Goal: Task Accomplishment & Management: Manage account settings

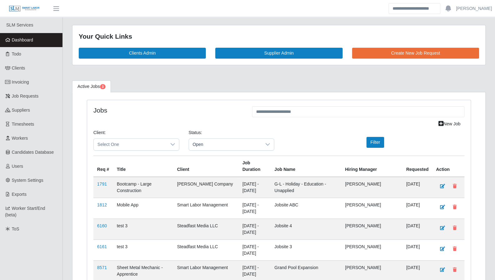
click at [17, 53] on span "Todo" at bounding box center [16, 53] width 9 height 5
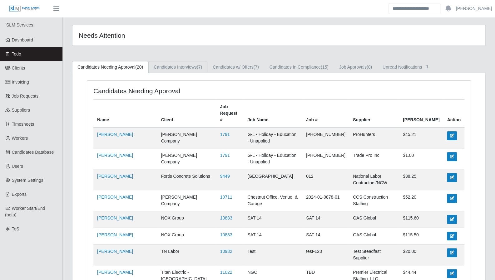
click at [184, 66] on link "Candidates Interviews (7)" at bounding box center [177, 67] width 59 height 12
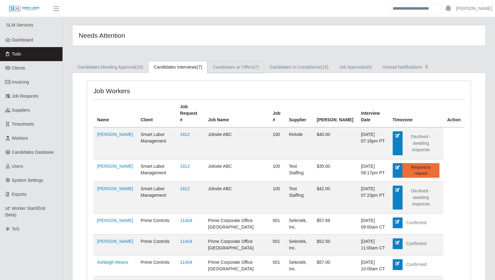
click at [229, 65] on link "Candidates w/ Offers (7)" at bounding box center [235, 67] width 57 height 12
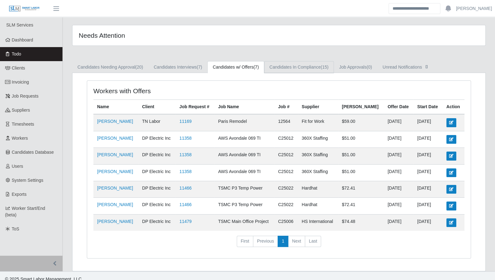
click at [286, 67] on link "Candidates In Compliance (15)" at bounding box center [299, 67] width 70 height 12
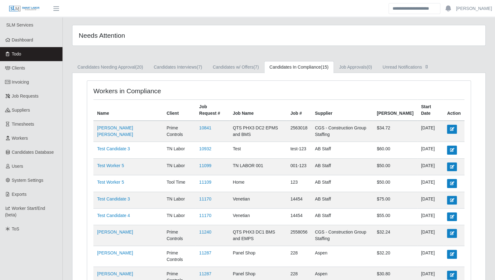
click at [27, 137] on span "Workers" at bounding box center [20, 138] width 16 height 5
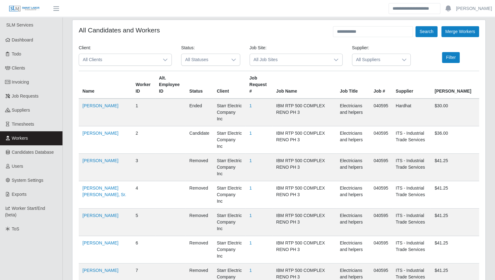
click at [159, 61] on div at bounding box center [165, 60] width 12 height 12
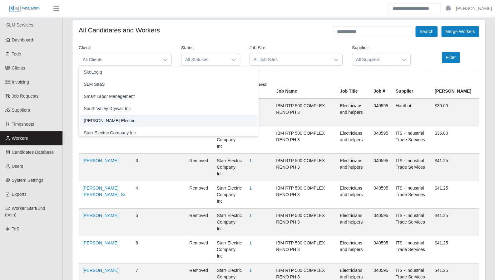
scroll to position [637, 0]
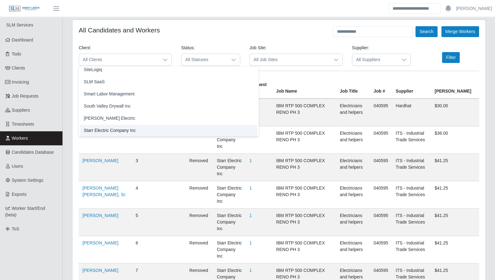
click at [135, 131] on li "Starr Electric Company Inc" at bounding box center [168, 131] width 177 height 12
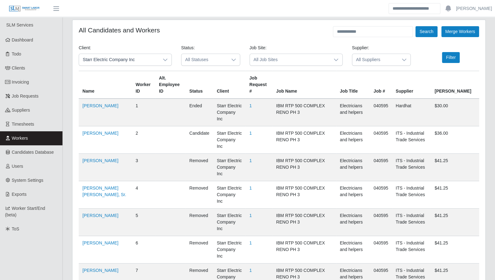
click at [276, 55] on span "All Job Sites" at bounding box center [290, 60] width 80 height 12
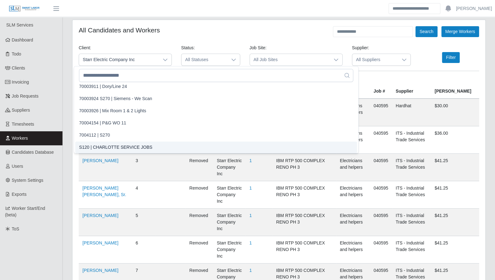
scroll to position [5612, 0]
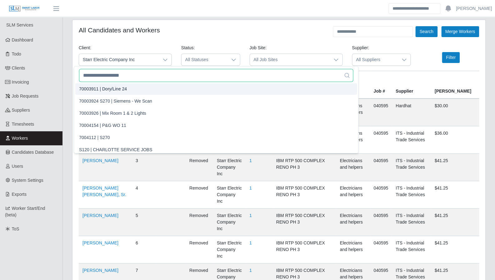
click at [232, 75] on input "text" at bounding box center [216, 75] width 274 height 13
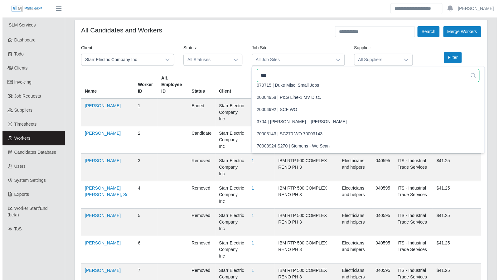
scroll to position [0, 0]
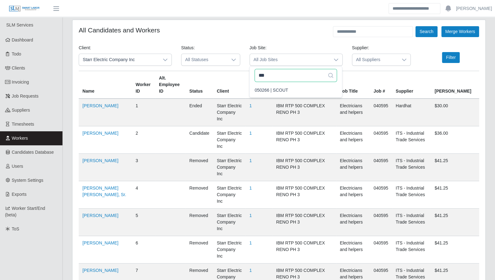
type input "***"
click at [258, 85] on li "050266 | SCOUT" at bounding box center [296, 91] width 90 height 12
click at [203, 60] on span "All Statuses" at bounding box center [204, 60] width 46 height 12
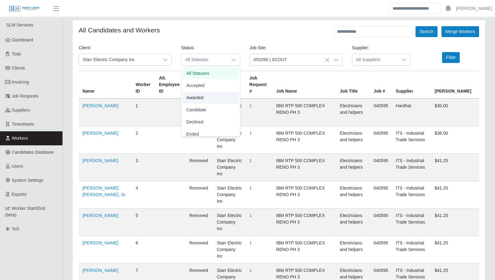
click at [196, 95] on span "Awarded" at bounding box center [194, 98] width 17 height 7
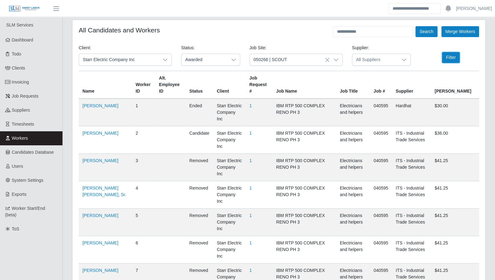
click at [447, 57] on button "Filter" at bounding box center [451, 57] width 18 height 11
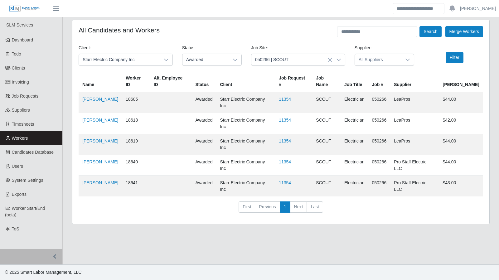
click at [291, 180] on link "11354" at bounding box center [285, 182] width 12 height 5
click at [26, 41] on span "Dashboard" at bounding box center [23, 39] width 22 height 5
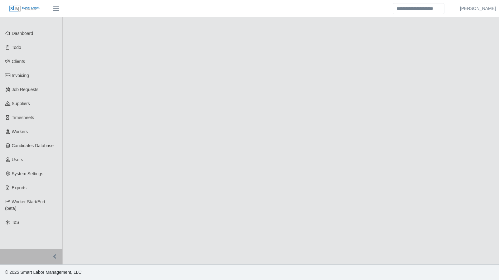
select select "******"
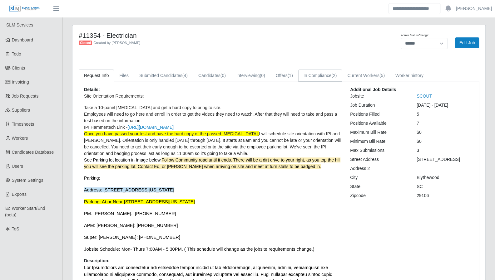
click at [310, 76] on link "In Compliance (2)" at bounding box center [320, 76] width 44 height 12
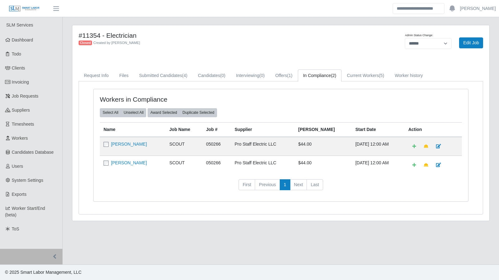
click at [118, 160] on link "[PERSON_NAME]" at bounding box center [129, 162] width 36 height 5
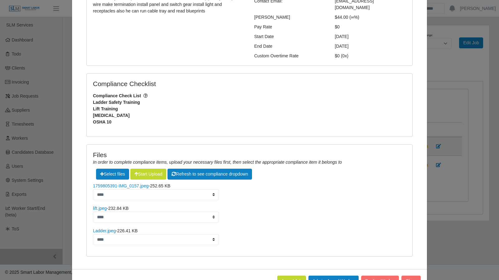
scroll to position [88, 0]
click at [410, 276] on button "Close" at bounding box center [411, 281] width 19 height 11
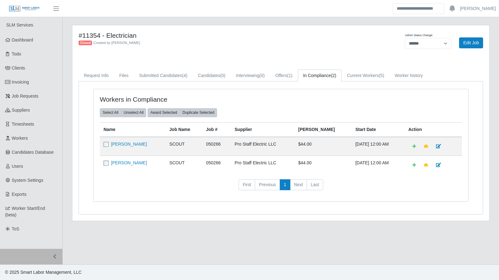
click at [123, 160] on link "[PERSON_NAME]" at bounding box center [129, 162] width 36 height 5
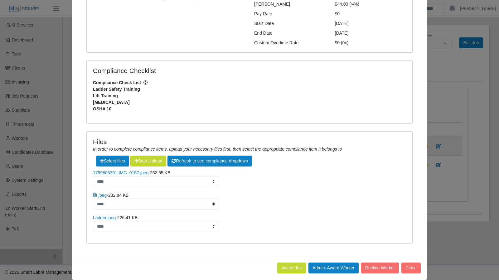
scroll to position [101, 0]
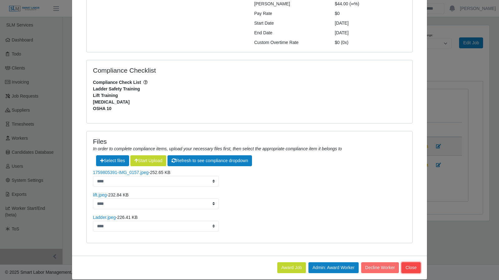
click at [412, 262] on button "Close" at bounding box center [411, 267] width 19 height 11
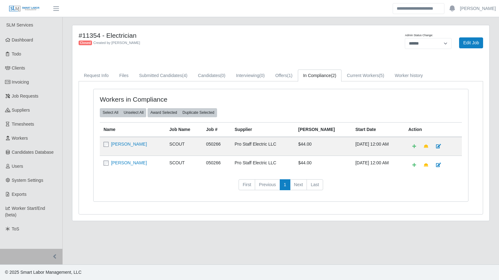
click at [124, 145] on link "Ricardo Munoz" at bounding box center [129, 144] width 36 height 5
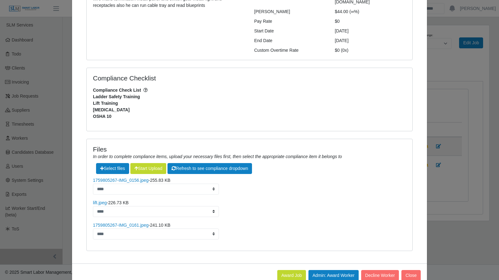
scroll to position [94, 0]
click at [412, 270] on button "Close" at bounding box center [411, 275] width 19 height 11
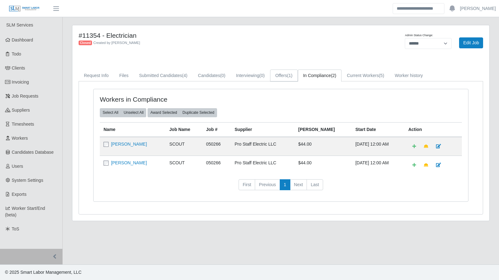
click at [280, 76] on link "Offers (1)" at bounding box center [284, 76] width 28 height 12
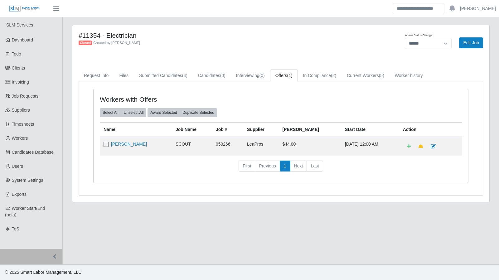
click at [131, 145] on link "Frank Brazell III" at bounding box center [129, 144] width 36 height 5
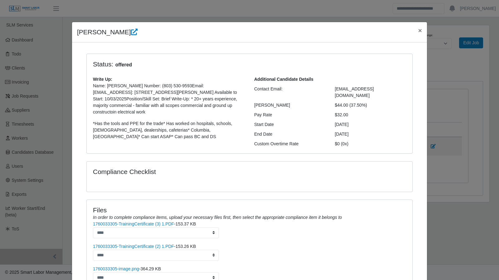
scroll to position [79, 0]
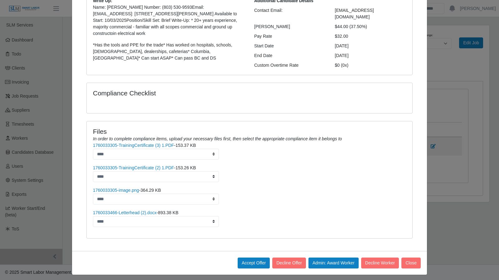
click at [119, 188] on link "1760033305-image.png" at bounding box center [116, 190] width 46 height 5
click at [128, 165] on link "1760033305-TrainingCertificate (2) 1.PDF" at bounding box center [133, 167] width 81 height 5
click at [158, 143] on link "1760033305-TrainingCertificate (3) 1.PDF" at bounding box center [133, 145] width 81 height 5
click at [414, 260] on button "Close" at bounding box center [411, 263] width 19 height 11
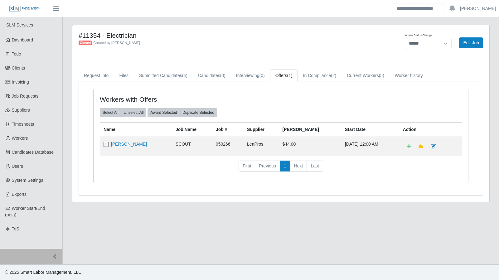
click at [20, 43] on link "Dashboard" at bounding box center [31, 40] width 62 height 14
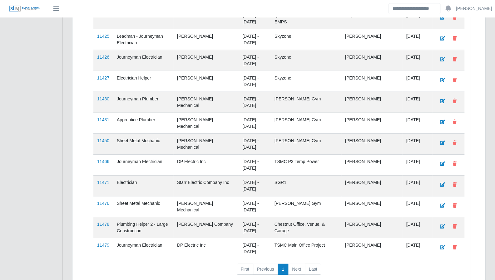
scroll to position [1026, 0]
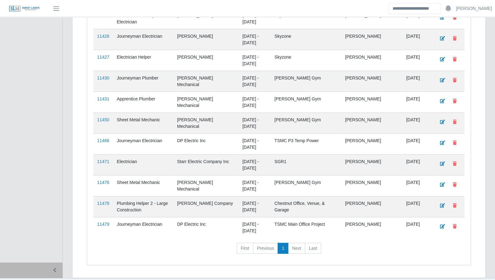
click at [103, 222] on link "11479" at bounding box center [103, 224] width 12 height 5
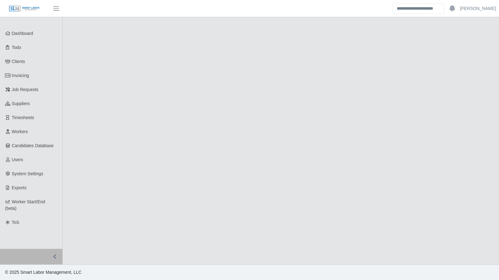
select select "****"
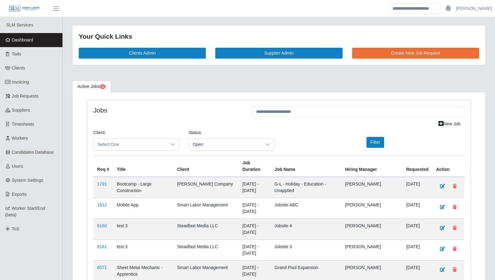
click at [20, 51] on link "Todo" at bounding box center [31, 54] width 62 height 14
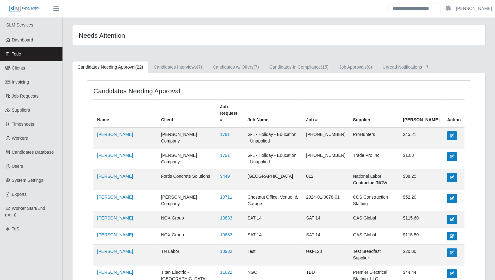
click at [31, 40] on span "Dashboard" at bounding box center [23, 39] width 22 height 5
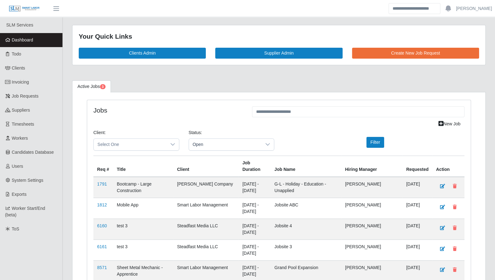
click at [19, 48] on link "Todo" at bounding box center [31, 54] width 62 height 14
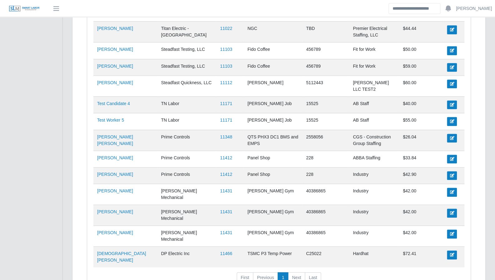
scroll to position [307, 0]
click at [169, 150] on td "Prime Controls" at bounding box center [186, 158] width 59 height 17
click at [220, 251] on link "11466" at bounding box center [226, 253] width 12 height 5
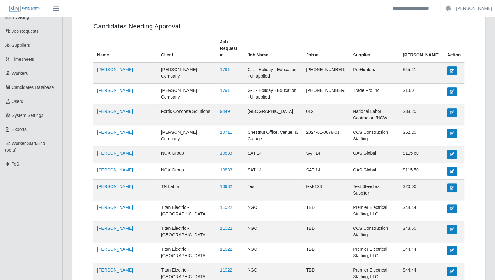
scroll to position [0, 0]
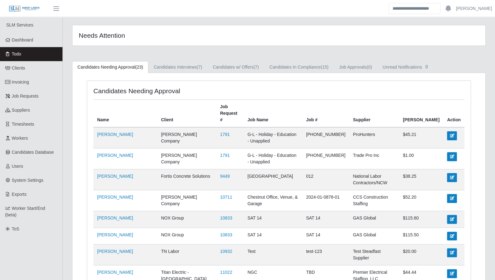
click at [36, 42] on link "Dashboard" at bounding box center [31, 40] width 62 height 14
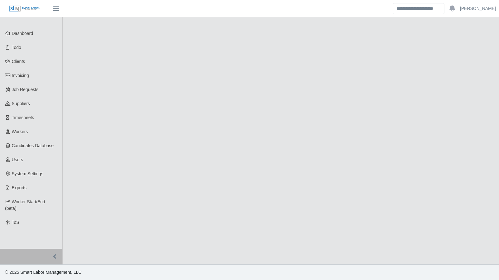
select select "****"
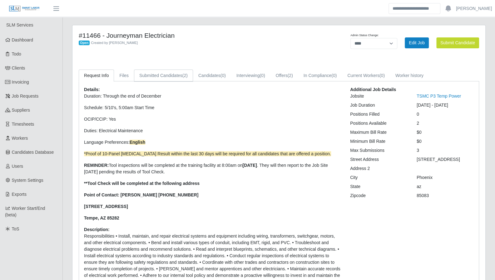
click at [182, 75] on span "(2)" at bounding box center [184, 75] width 5 height 5
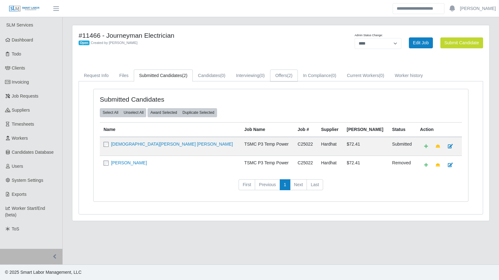
click at [284, 79] on link "Offers (2)" at bounding box center [284, 76] width 28 height 12
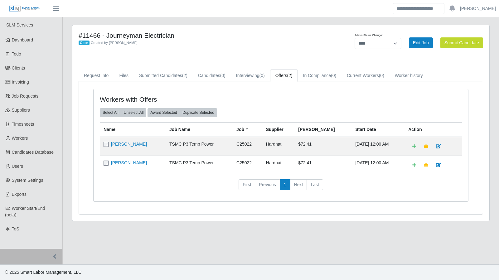
click at [16, 39] on span "Dashboard" at bounding box center [23, 39] width 22 height 5
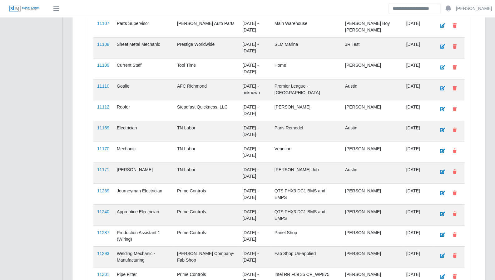
scroll to position [1026, 0]
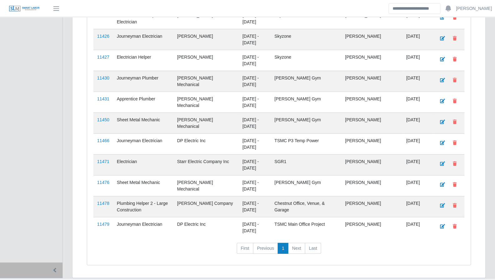
drag, startPoint x: 105, startPoint y: 105, endPoint x: 104, endPoint y: 102, distance: 3.4
click at [105, 117] on link "11450" at bounding box center [103, 119] width 12 height 5
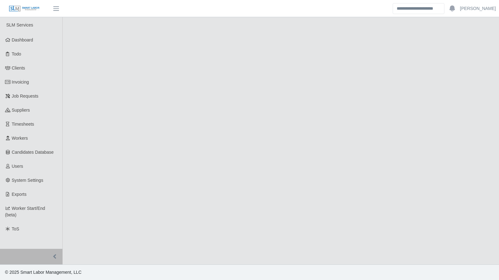
select select "****"
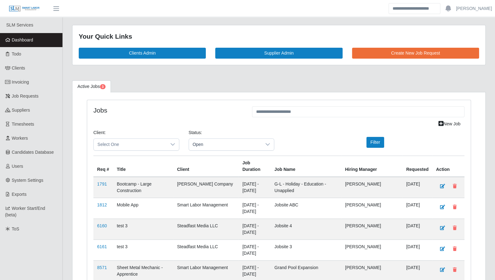
click at [23, 57] on link "Todo" at bounding box center [31, 54] width 62 height 14
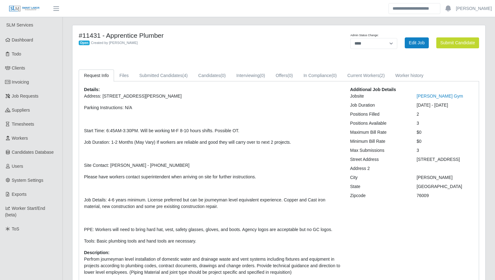
select select "****"
click at [373, 78] on link "Current Workers (2)" at bounding box center [366, 76] width 48 height 12
select select "****"
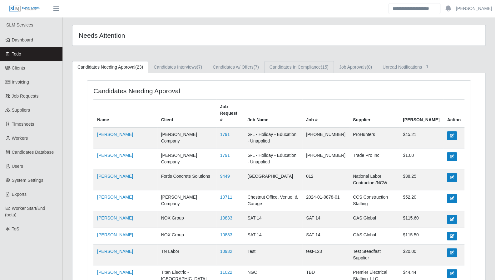
click at [305, 69] on link "Candidates In Compliance (15)" at bounding box center [299, 67] width 70 height 12
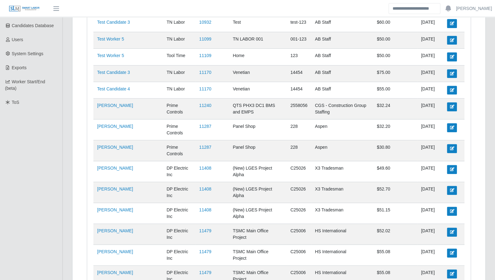
scroll to position [134, 0]
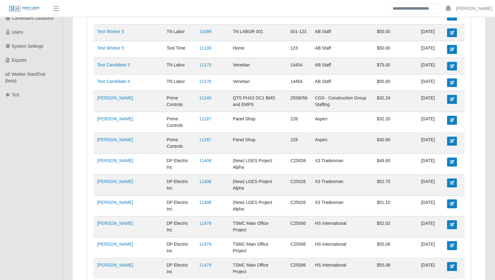
click at [199, 263] on link "11479" at bounding box center [205, 265] width 12 height 5
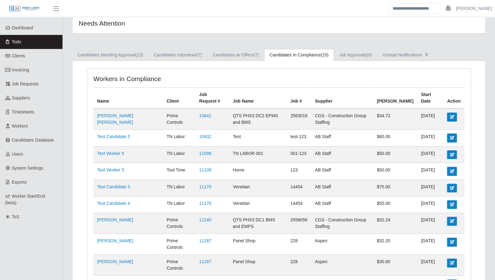
scroll to position [0, 0]
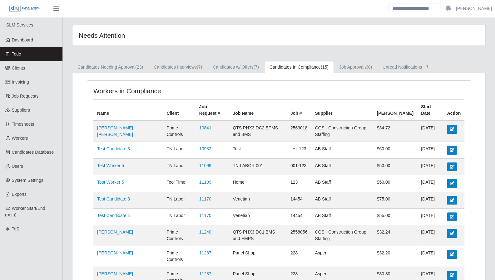
click at [22, 41] on span "Dashboard" at bounding box center [23, 39] width 22 height 5
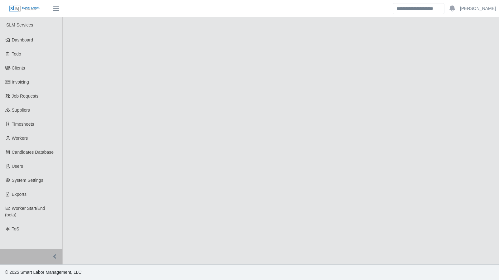
select select "****"
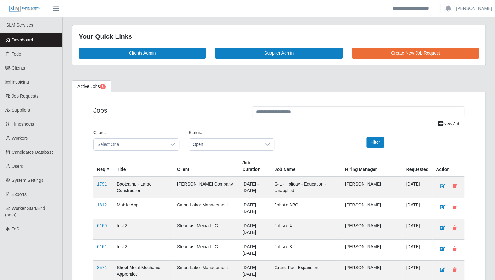
click at [15, 53] on span "Todo" at bounding box center [16, 53] width 9 height 5
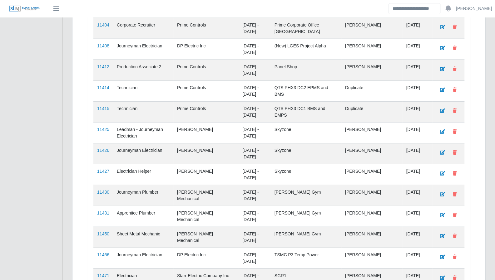
scroll to position [539, 0]
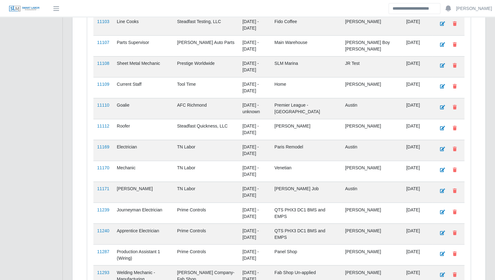
click at [470, 191] on div "Jobs New Job Client: Select One Status: Open Filter Req # Title Client Job Dura…" at bounding box center [279, 157] width 384 height 1192
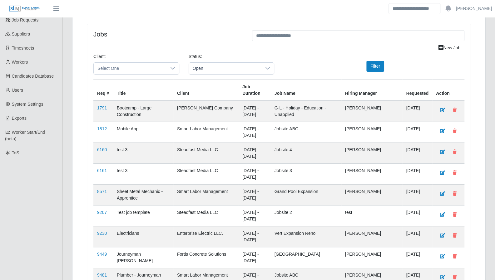
scroll to position [72, 0]
